Goal: Task Accomplishment & Management: Manage account settings

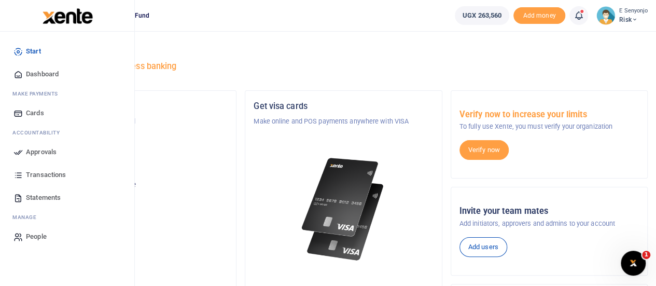
click at [43, 151] on span "Approvals" at bounding box center [41, 152] width 31 height 10
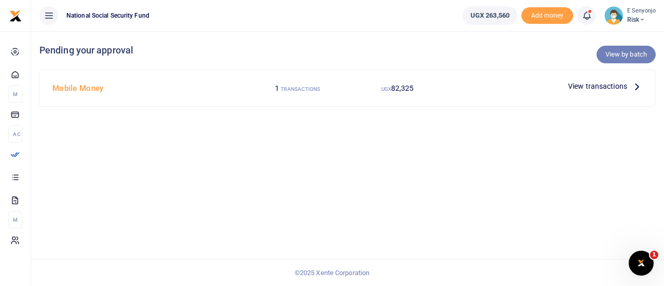
click at [619, 55] on link "View by batch" at bounding box center [625, 55] width 59 height 18
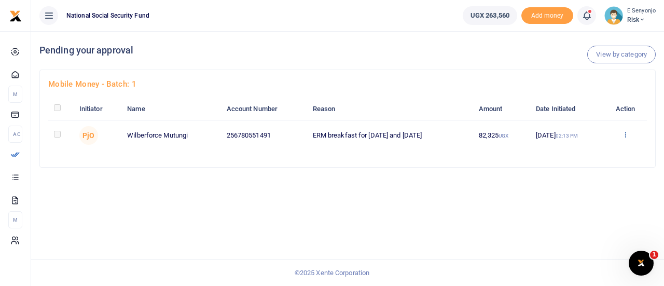
click at [628, 134] on icon at bounding box center [625, 134] width 7 height 7
click at [581, 151] on link "Approve" at bounding box center [590, 152] width 82 height 15
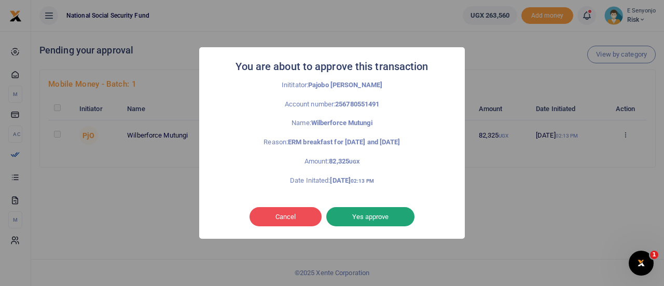
click at [380, 216] on button "Yes approve" at bounding box center [370, 217] width 88 height 20
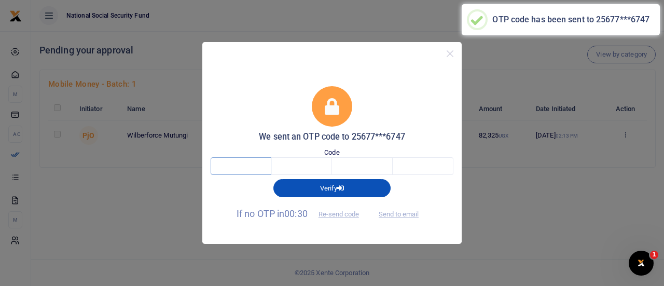
click at [234, 163] on input "text" at bounding box center [241, 166] width 61 height 18
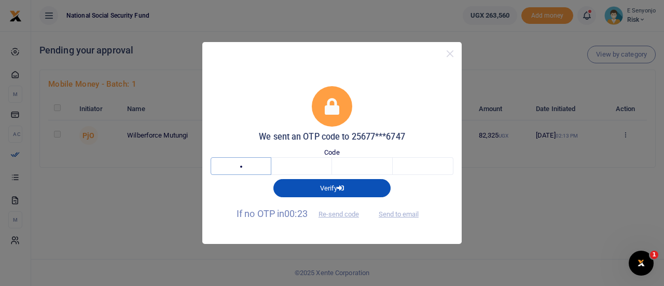
type input "7"
type input "2"
type input "4"
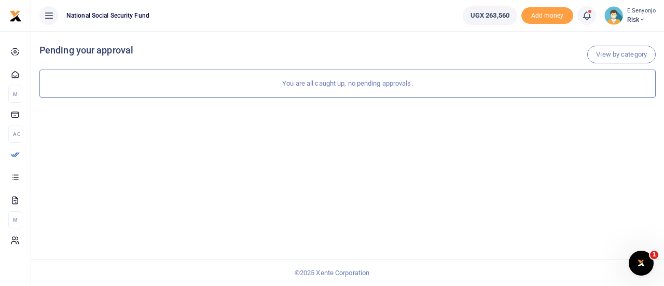
click at [639, 20] on span "Risk" at bounding box center [641, 19] width 29 height 9
click at [611, 74] on link "Logout" at bounding box center [614, 75] width 82 height 15
